Goal: Information Seeking & Learning: Learn about a topic

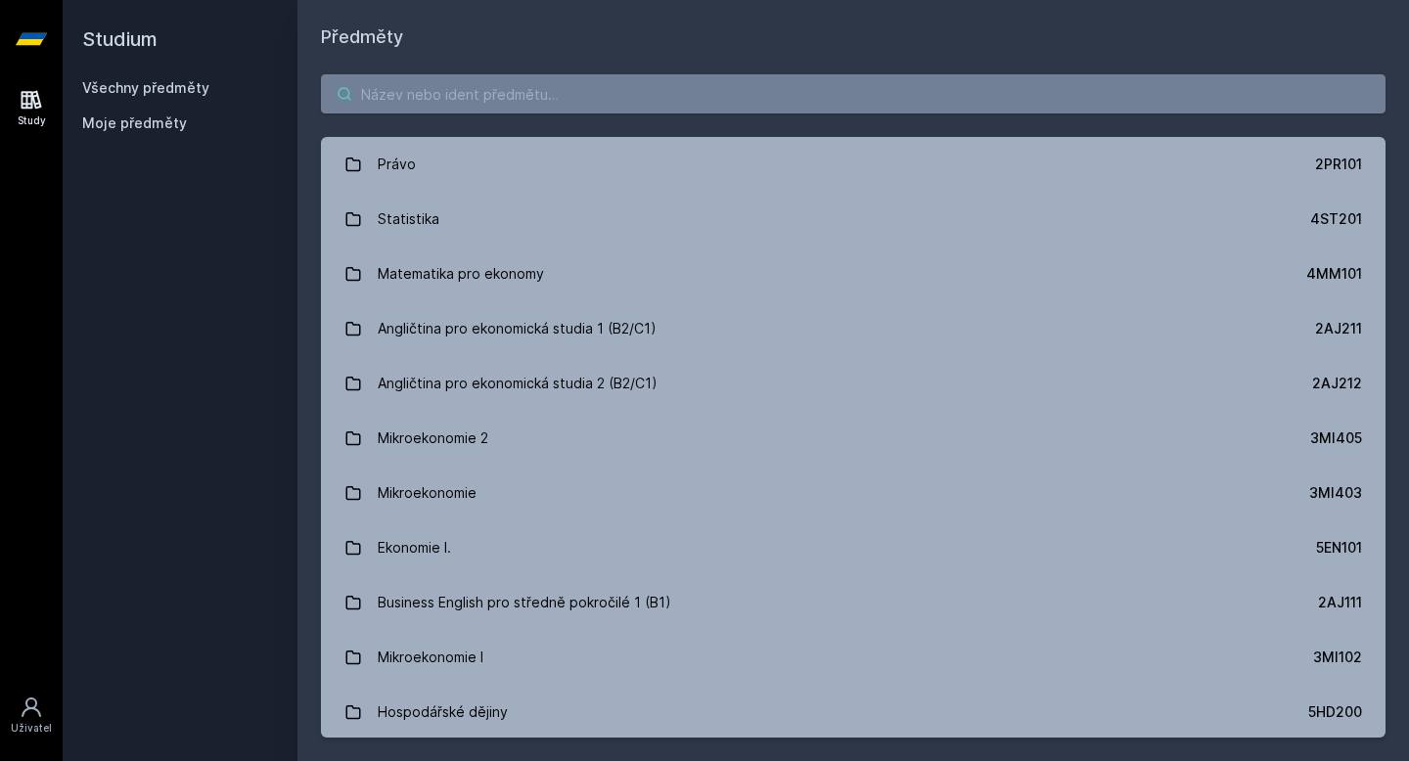
click at [527, 77] on input "search" at bounding box center [853, 93] width 1064 height 39
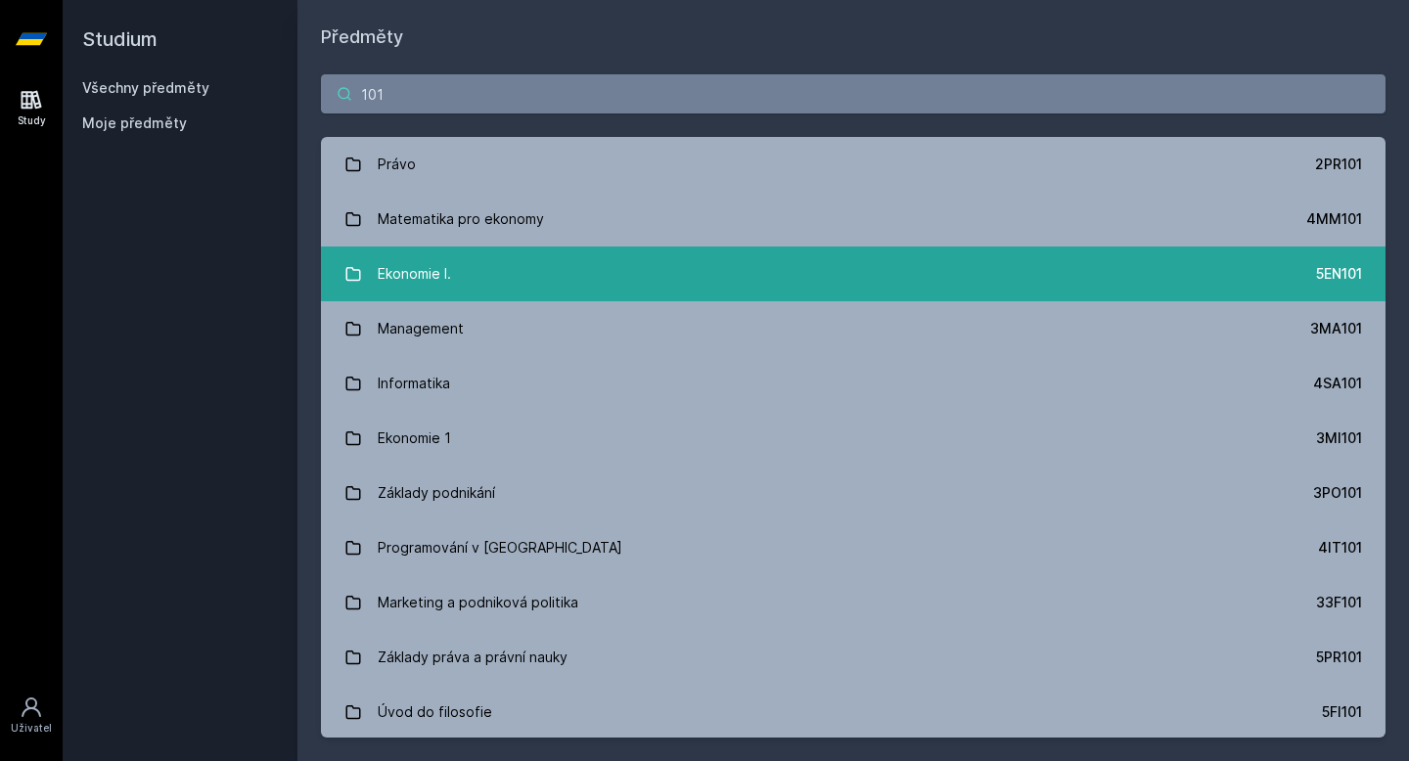
type input "101"
click at [483, 276] on link "Ekonomie I. 5EN101" at bounding box center [853, 274] width 1064 height 55
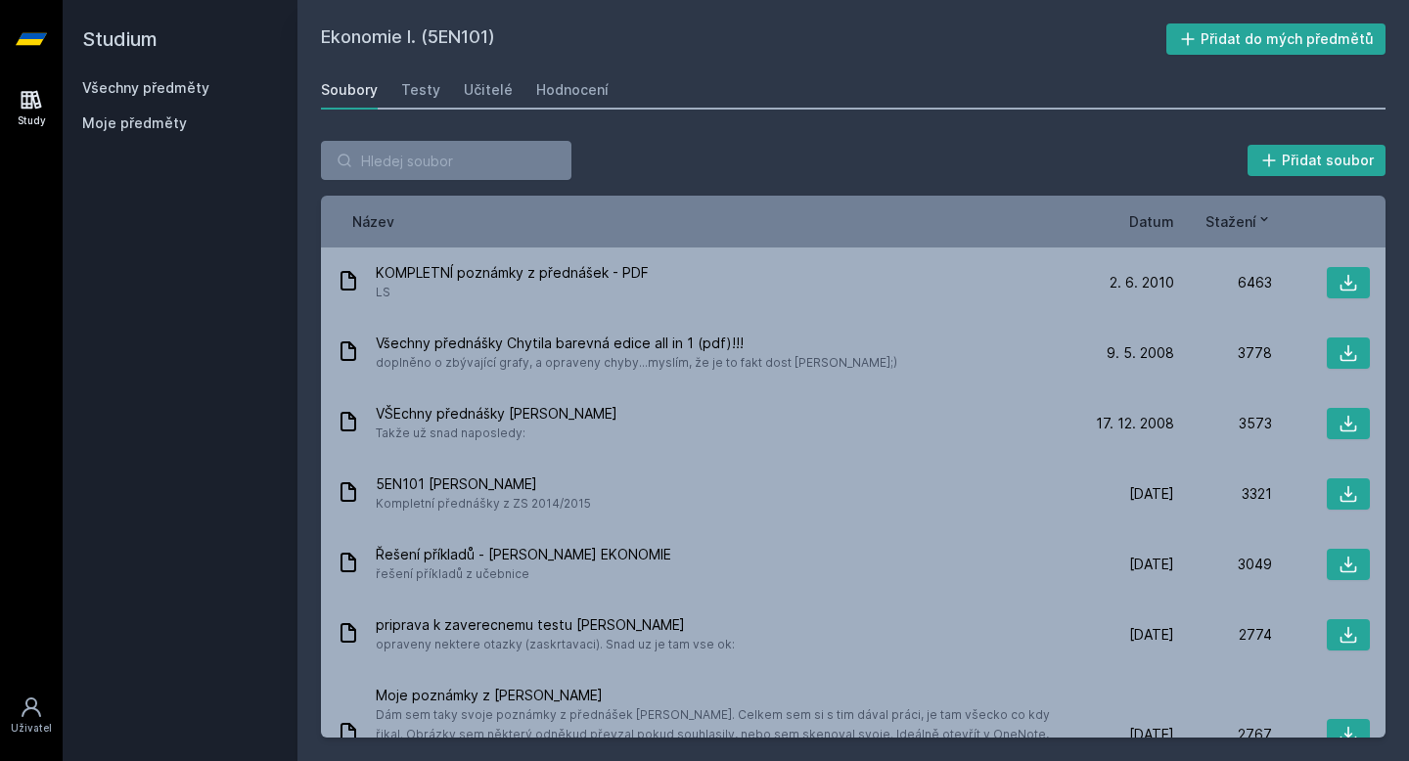
click at [1149, 220] on span "Datum" at bounding box center [1151, 221] width 45 height 21
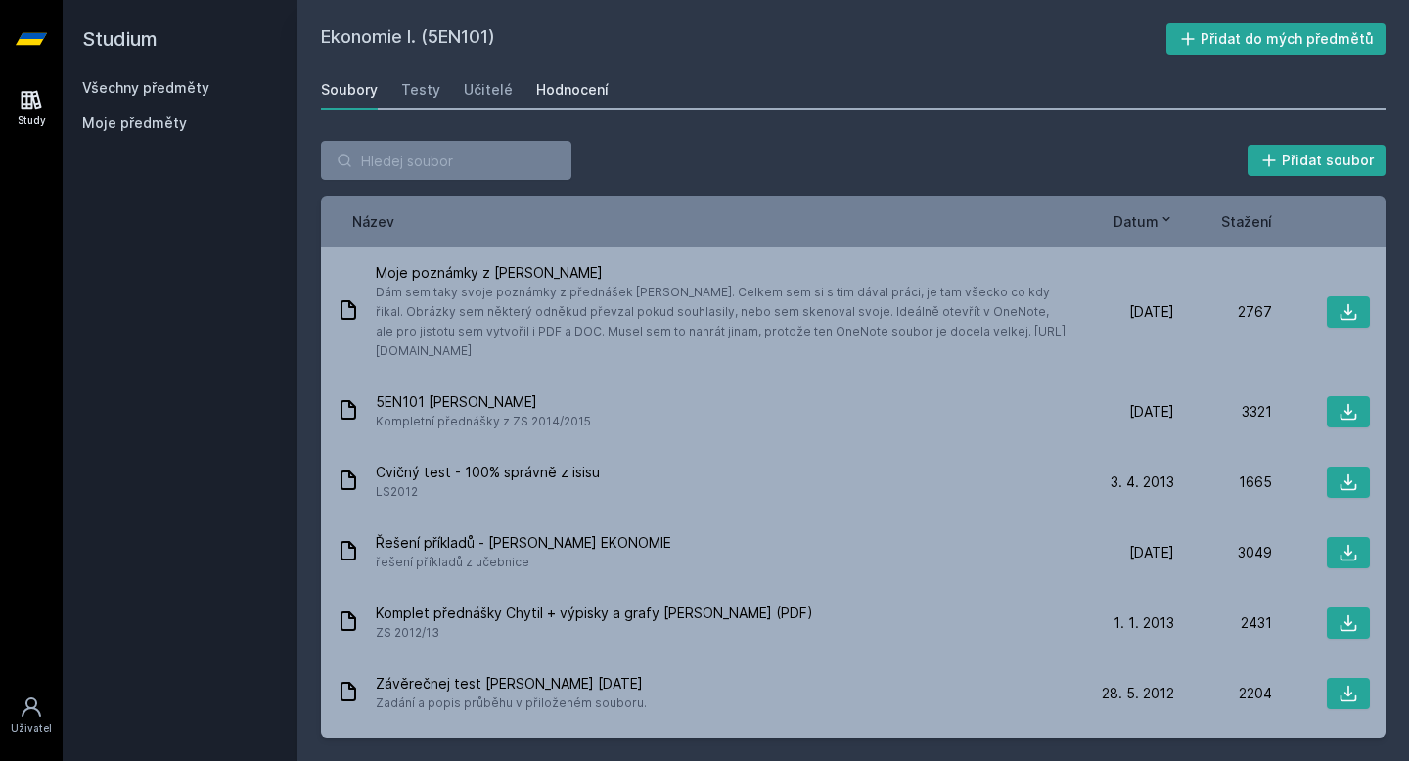
click at [582, 85] on div "Hodnocení" at bounding box center [572, 90] width 72 height 20
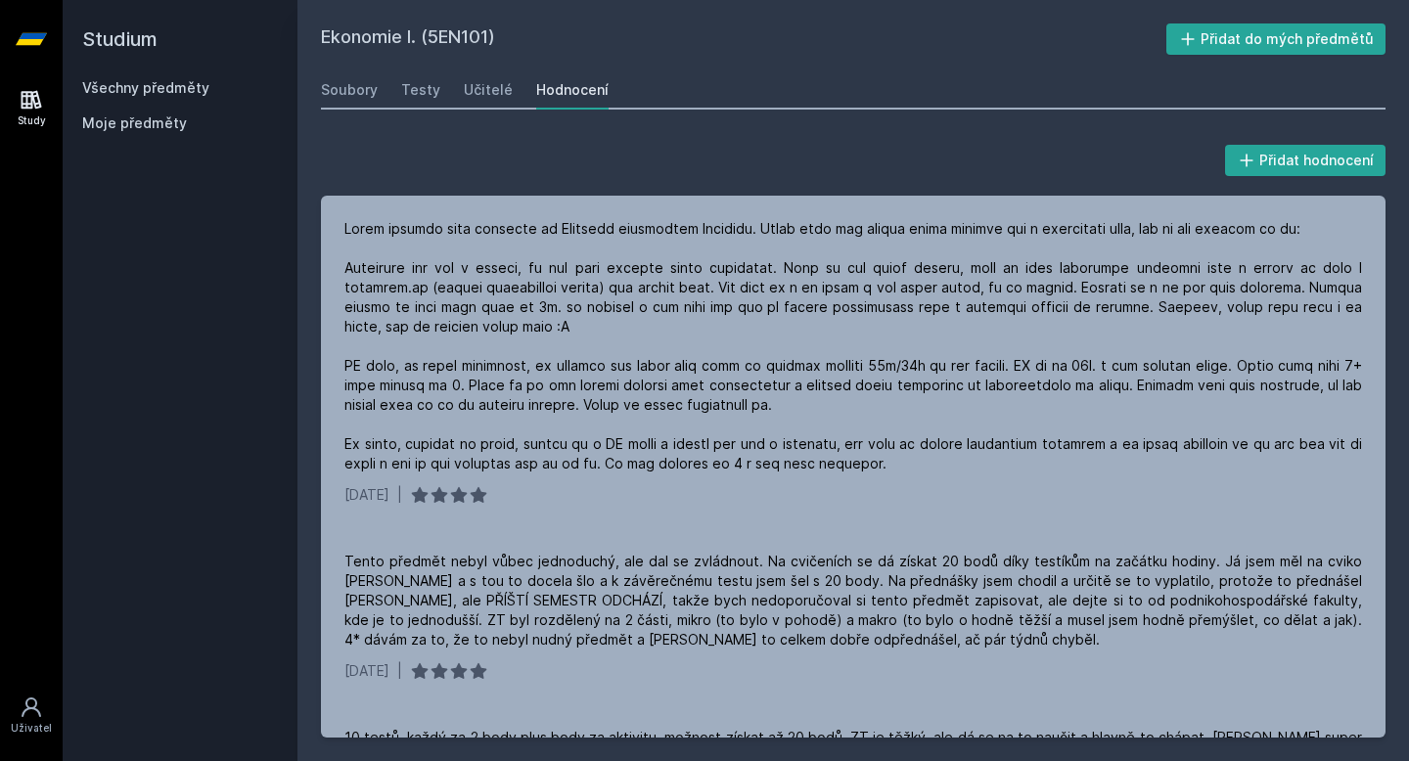
click at [513, 77] on div "Soubory Testy Učitelé Hodnocení" at bounding box center [853, 89] width 1064 height 39
click at [464, 91] on div "Učitelé" at bounding box center [488, 90] width 49 height 20
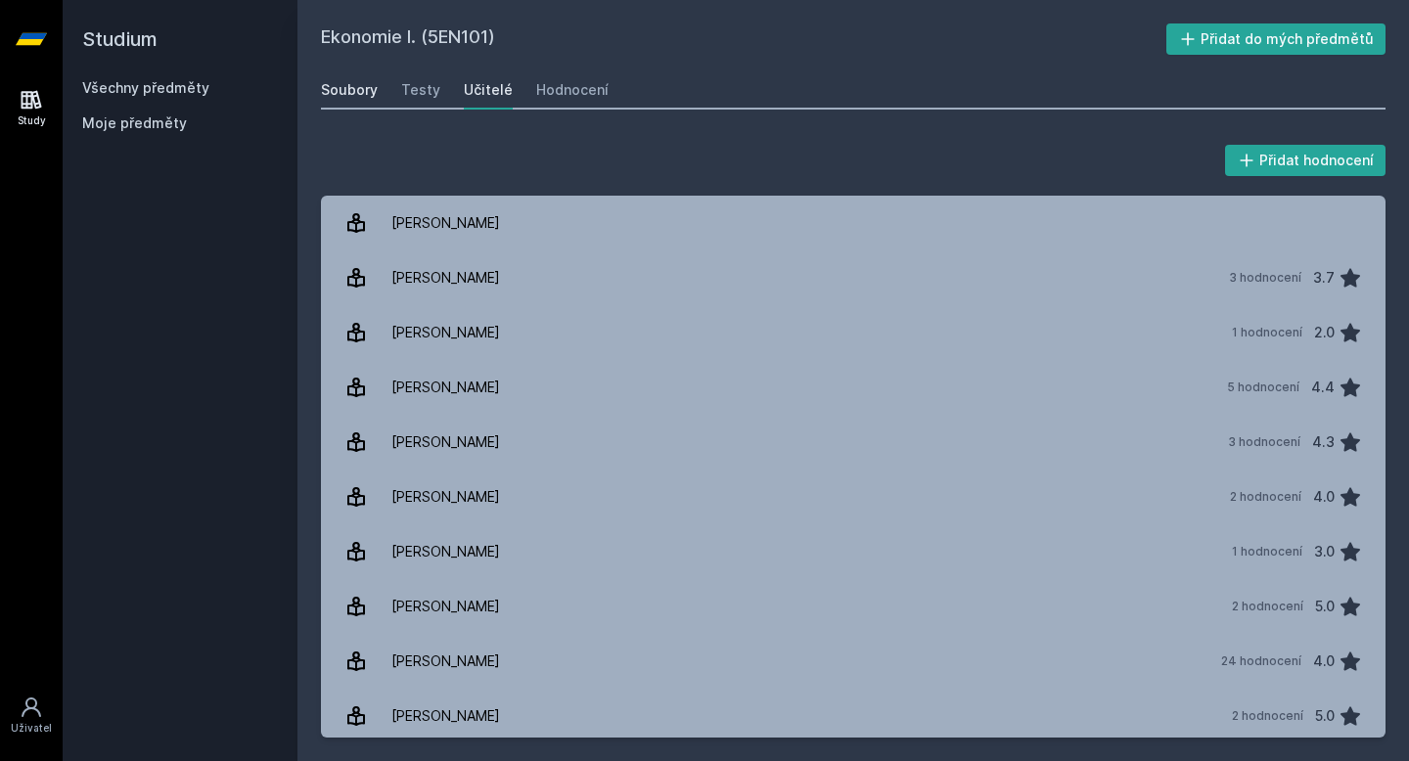
click at [356, 94] on div "Soubory" at bounding box center [349, 90] width 57 height 20
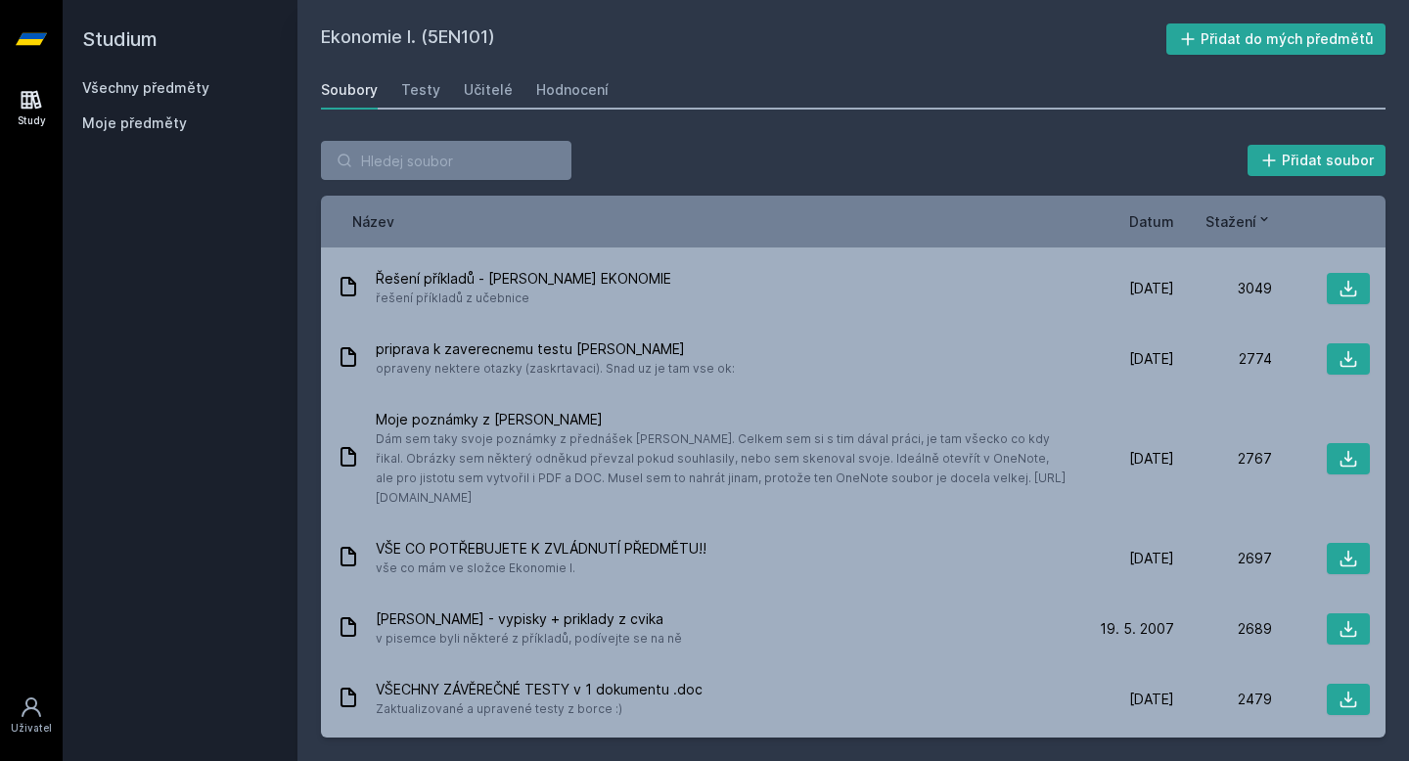
scroll to position [285, 0]
